Goal: Navigation & Orientation: Find specific page/section

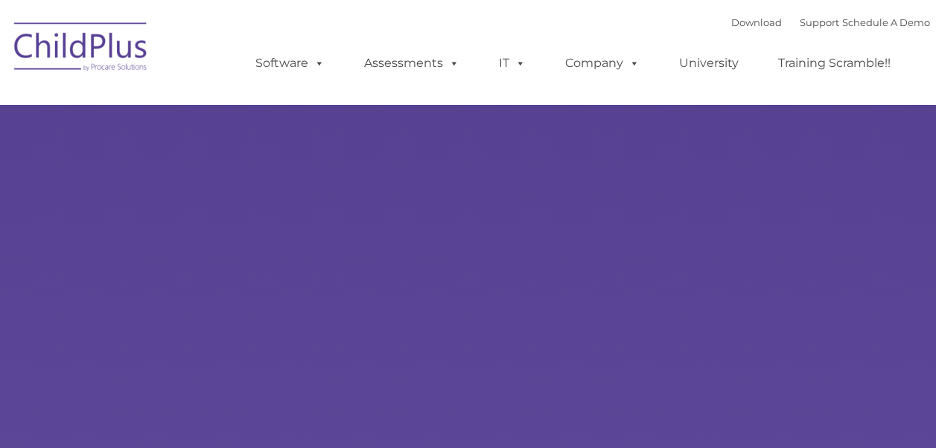
select select "MEDIUM"
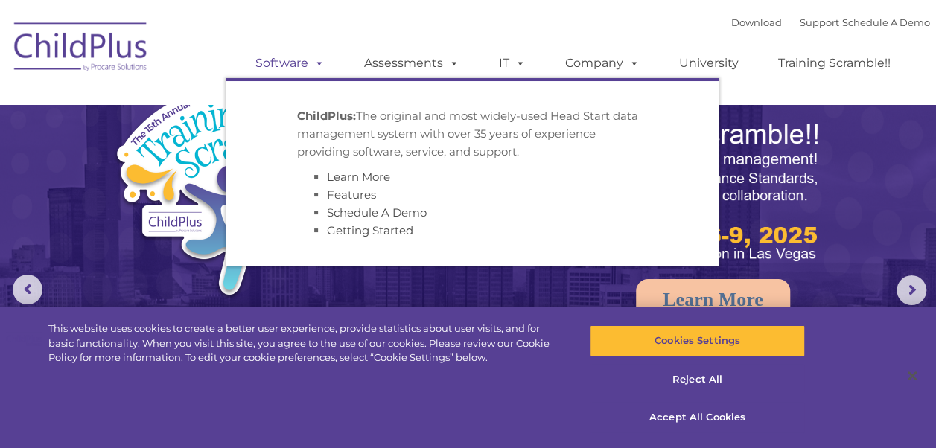
click at [317, 66] on span at bounding box center [316, 63] width 16 height 14
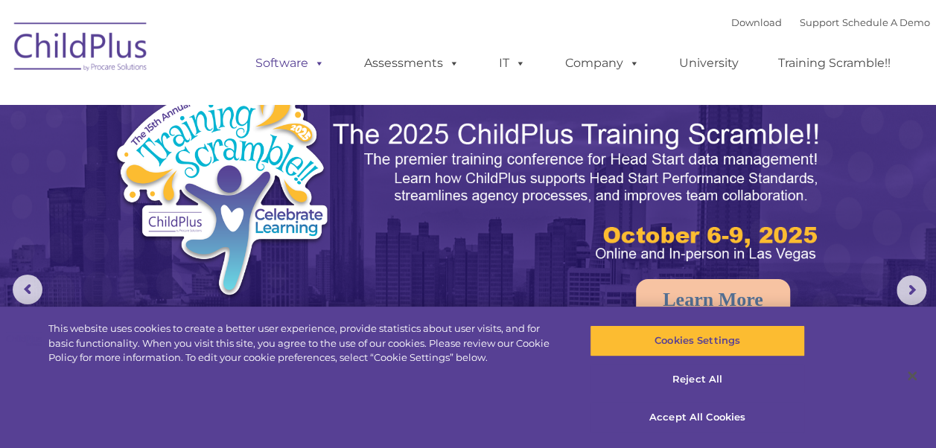
click at [317, 66] on span at bounding box center [316, 63] width 16 height 14
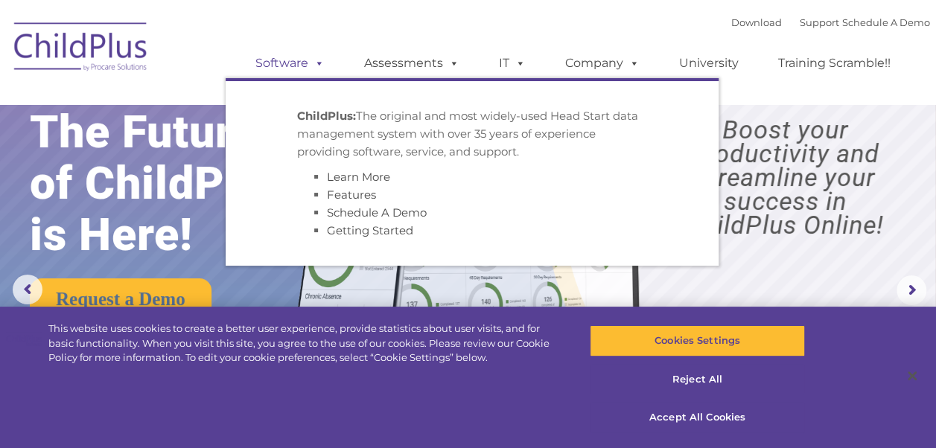
click at [317, 66] on span at bounding box center [316, 63] width 16 height 14
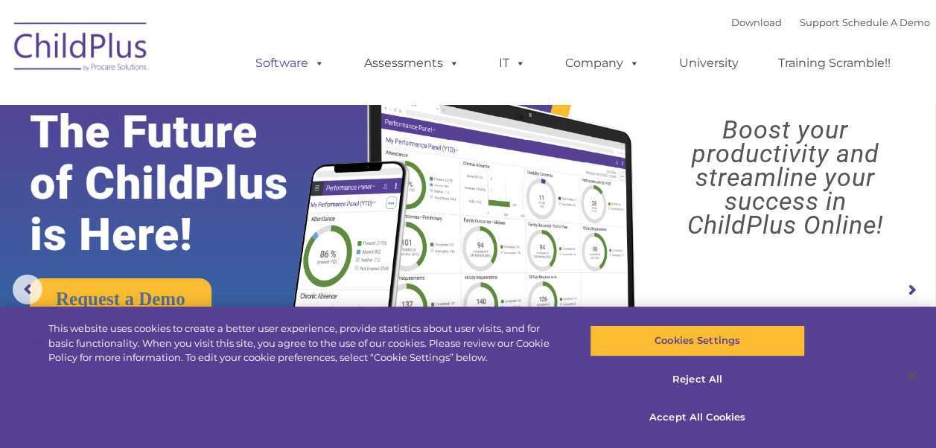
click at [317, 66] on span at bounding box center [316, 63] width 16 height 14
click at [686, 381] on button "Reject All" at bounding box center [697, 379] width 215 height 31
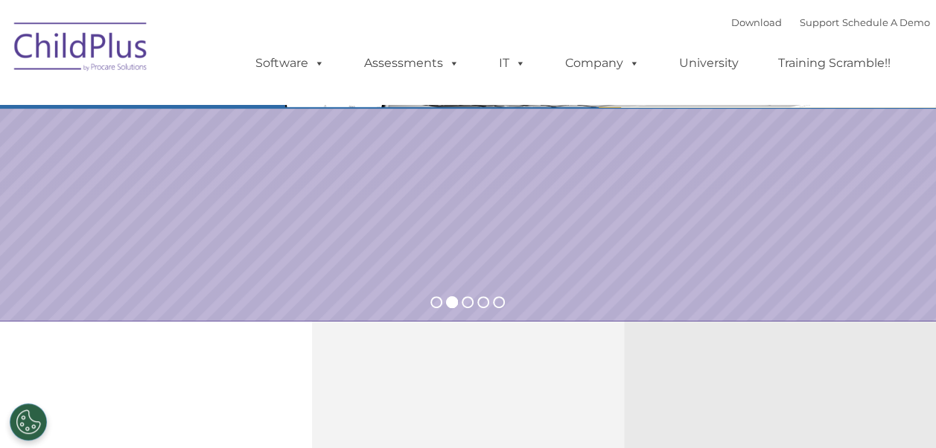
scroll to position [264, 0]
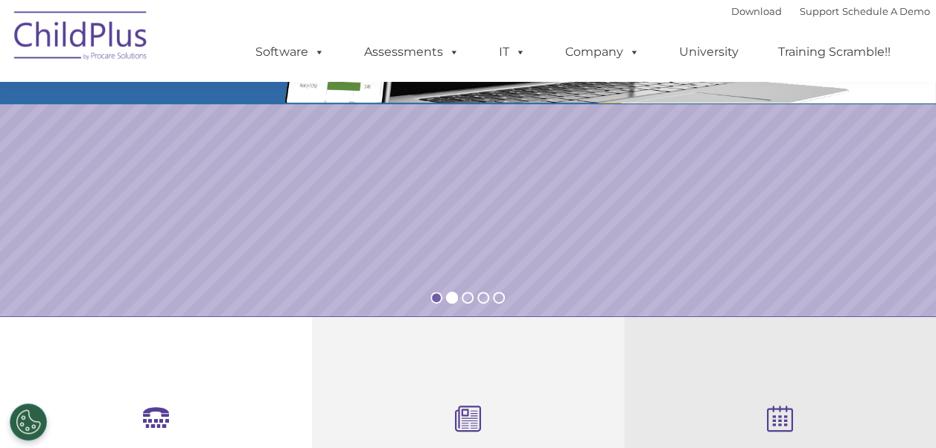
click at [434, 298] on rs-bullet at bounding box center [436, 298] width 12 height 12
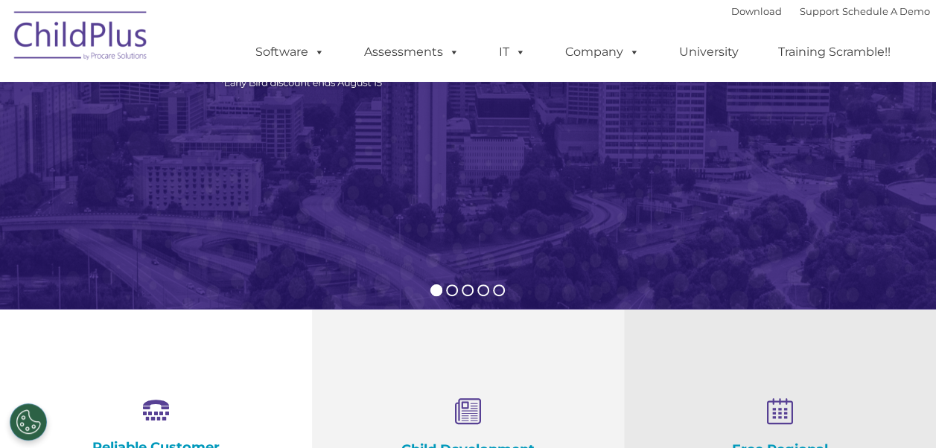
scroll to position [273, 0]
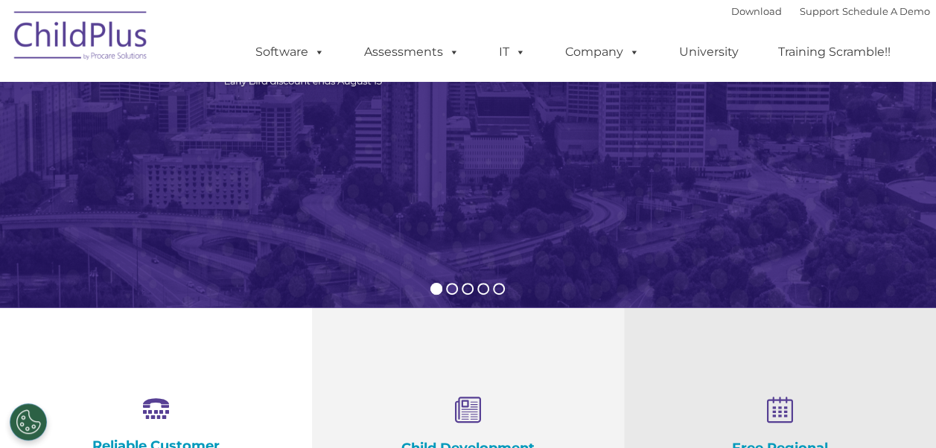
click at [453, 286] on rs-bullet at bounding box center [452, 289] width 12 height 12
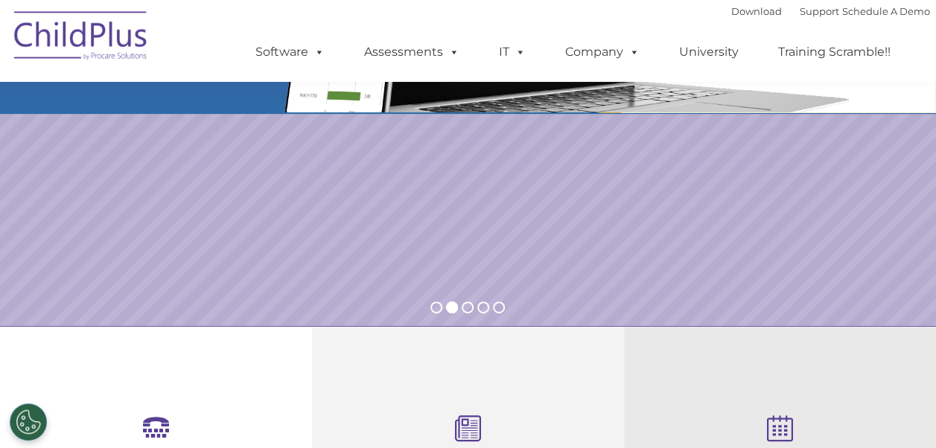
scroll to position [255, 0]
click at [466, 306] on rs-bullet at bounding box center [468, 307] width 12 height 12
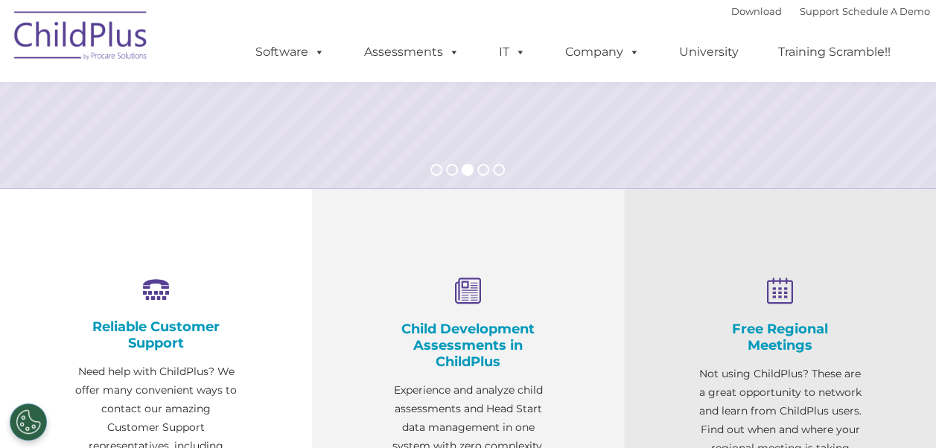
scroll to position [225, 0]
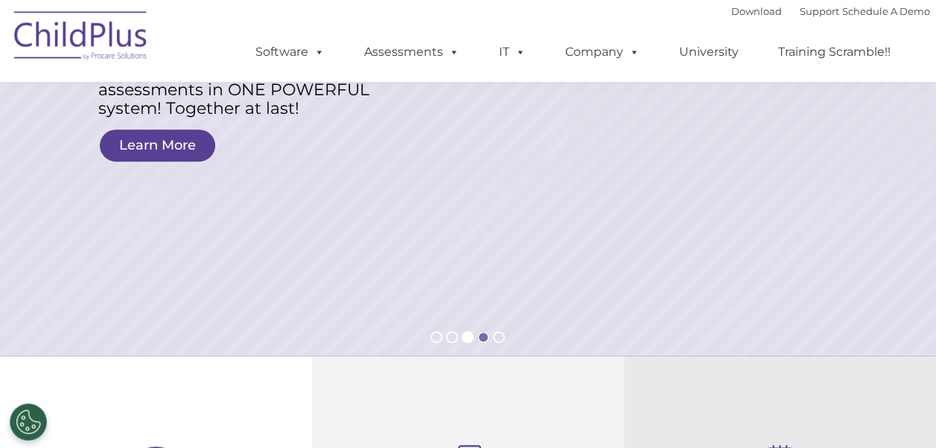
click at [482, 339] on rs-bullet at bounding box center [483, 337] width 12 height 12
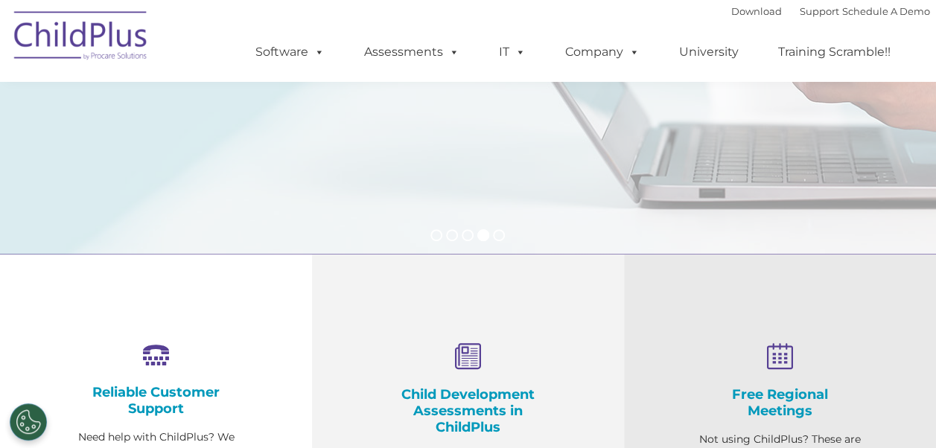
scroll to position [328, 0]
click at [498, 234] on rs-bullet at bounding box center [499, 235] width 12 height 12
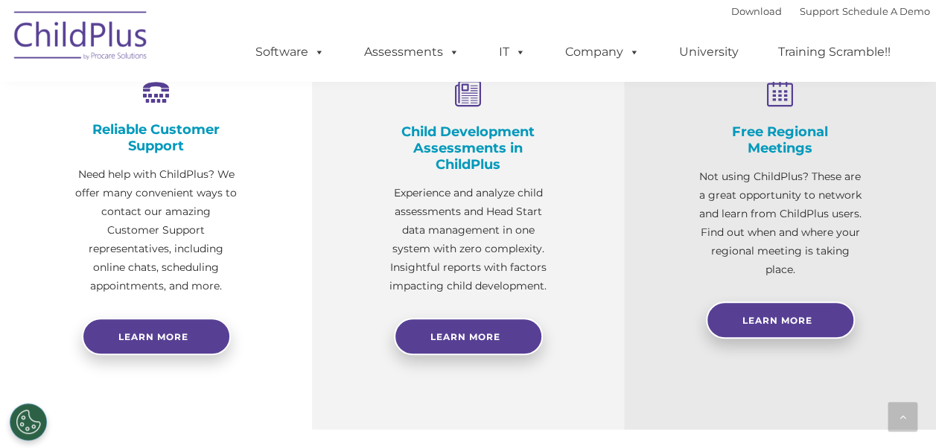
scroll to position [590, 0]
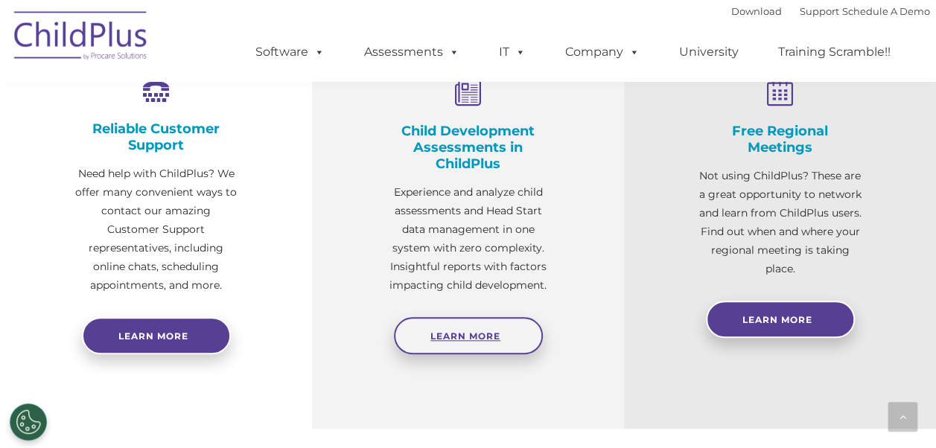
click at [444, 347] on link "Learn More" at bounding box center [468, 335] width 149 height 37
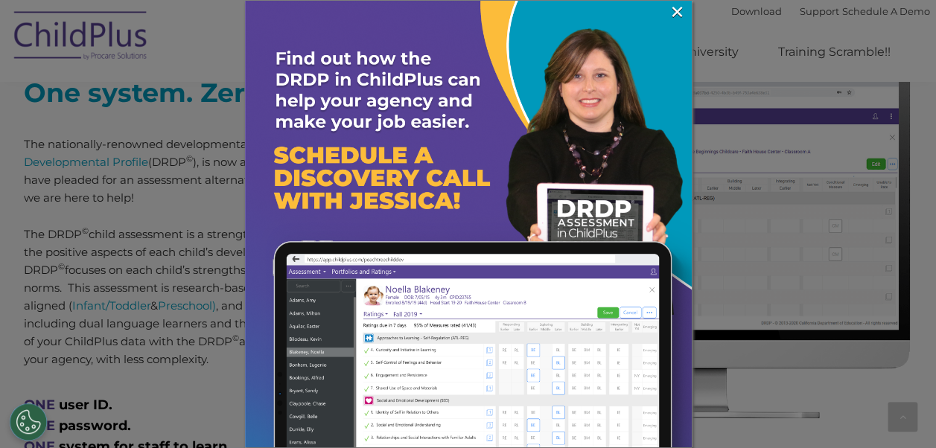
scroll to position [616, 0]
click at [674, 13] on link "×" at bounding box center [677, 11] width 17 height 15
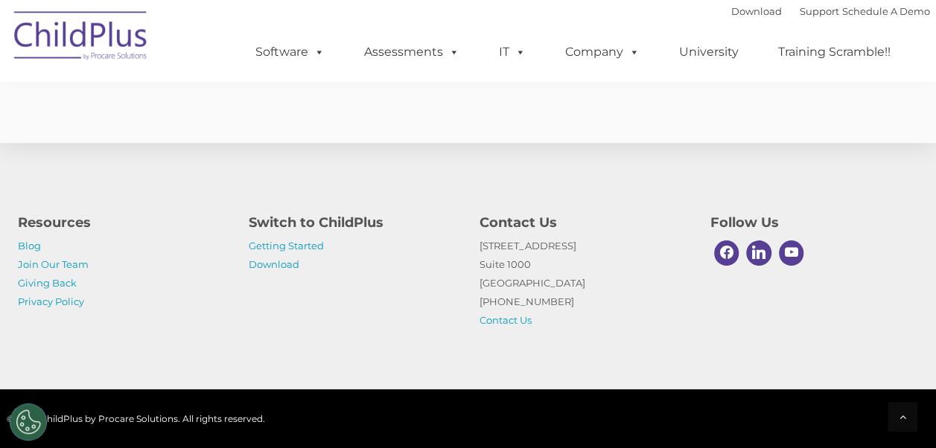
scroll to position [6022, 0]
click at [43, 264] on link "Join Our Team" at bounding box center [53, 264] width 71 height 12
click at [59, 30] on img at bounding box center [81, 38] width 149 height 74
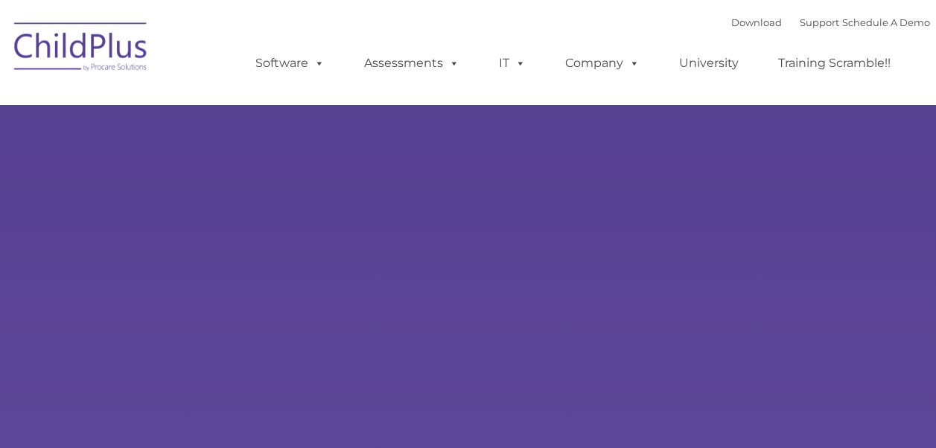
type input ""
select select "MEDIUM"
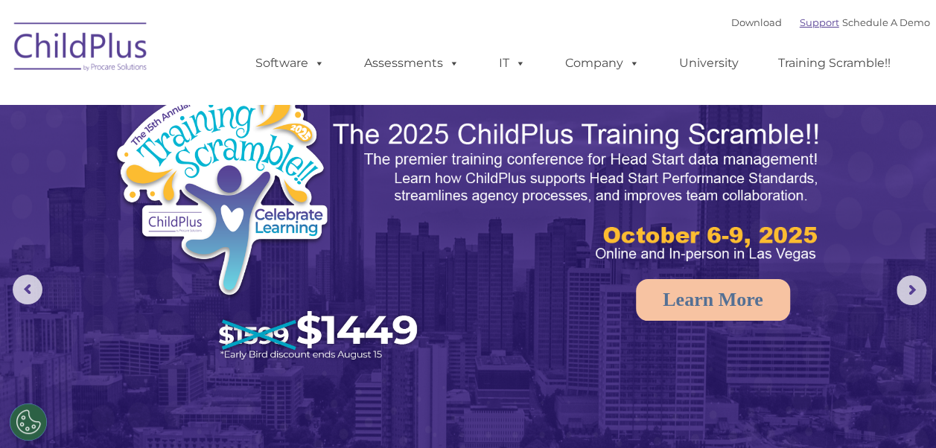
click at [806, 28] on link "Support" at bounding box center [819, 22] width 39 height 12
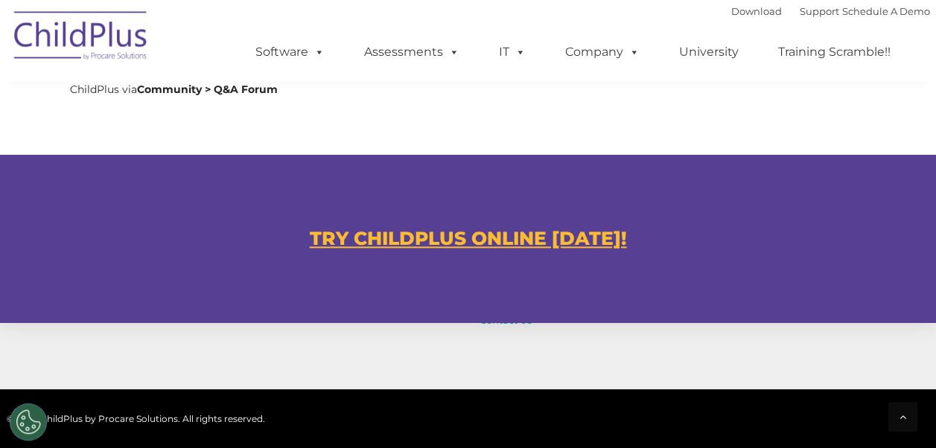
scroll to position [840, 0]
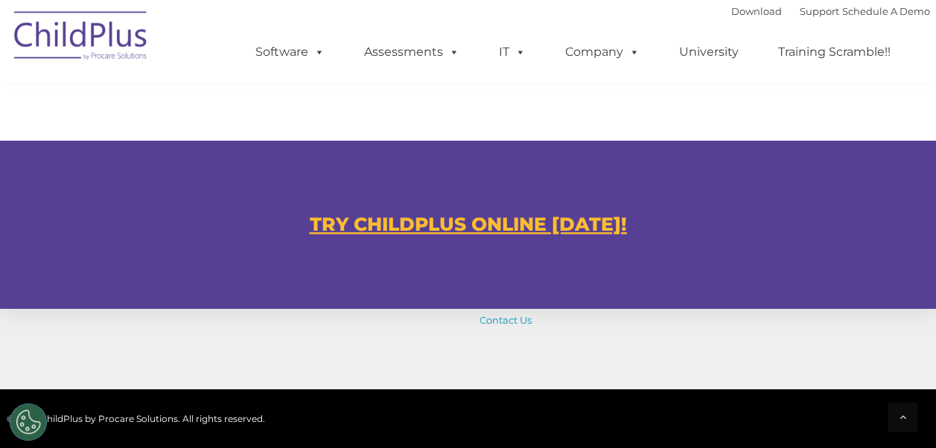
click at [583, 228] on u "TRY CHILDPLUS ONLINE TODAY!" at bounding box center [468, 224] width 317 height 22
